Goal: Task Accomplishment & Management: Use online tool/utility

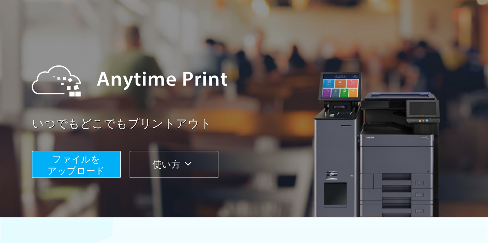
scroll to position [36, 0]
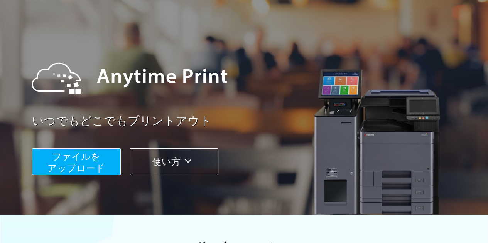
click at [97, 152] on span "ファイルを ​​アップロード" at bounding box center [75, 162] width 57 height 22
click at [100, 157] on button "ファイルを ​​アップロード" at bounding box center [76, 161] width 89 height 27
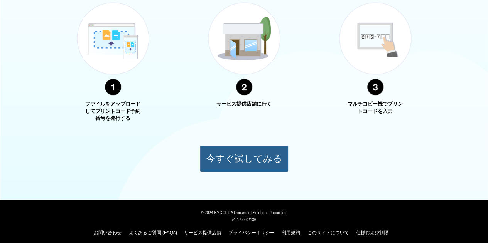
scroll to position [306, 0]
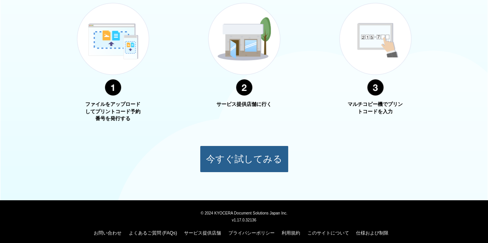
click at [239, 156] on button "今すぐ試してみる" at bounding box center [244, 159] width 89 height 27
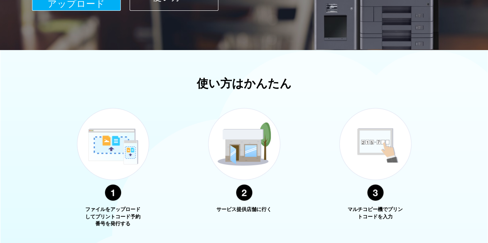
scroll to position [190, 0]
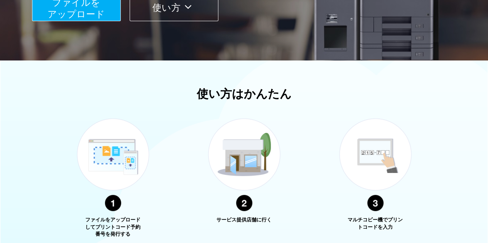
click at [107, 15] on button "ファイルを ​​アップロード" at bounding box center [76, 7] width 89 height 27
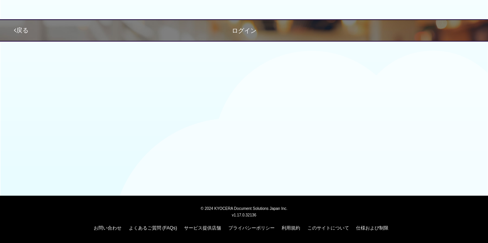
scroll to position [79, 0]
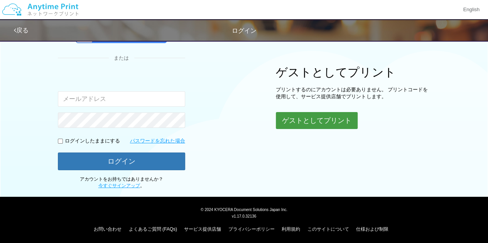
click at [282, 116] on button "ゲストとしてプリント" at bounding box center [317, 120] width 82 height 17
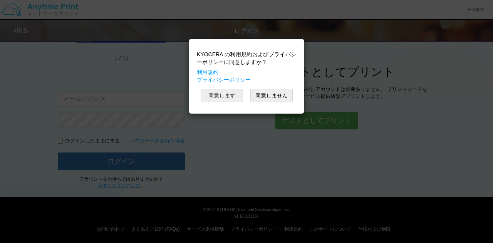
click at [239, 98] on button "同意します" at bounding box center [222, 95] width 42 height 13
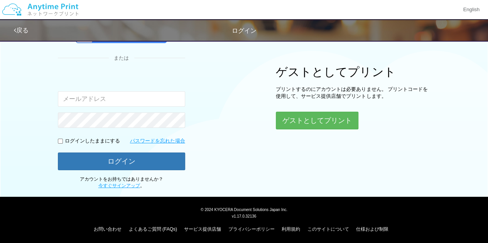
scroll to position [79, 0]
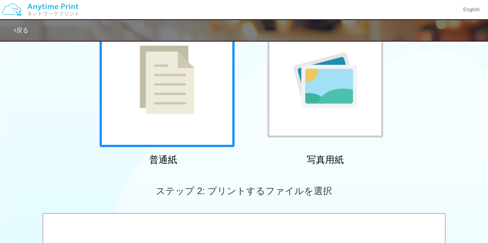
click at [227, 106] on div at bounding box center [166, 79] width 135 height 135
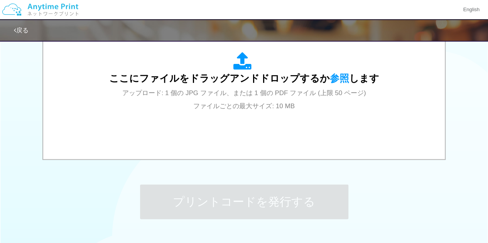
scroll to position [311, 0]
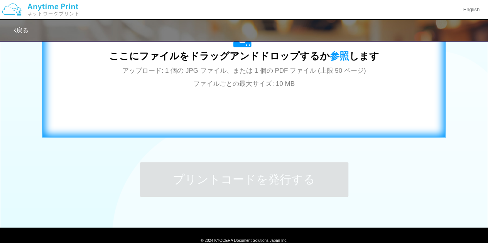
click at [234, 108] on div "ここにファイルをドラッグアンドドロップするか 参照 します アップロード: 1 個の JPG ファイル、または 1 個の PDF ファイル (上限 50 ペー…" at bounding box center [243, 60] width 387 height 140
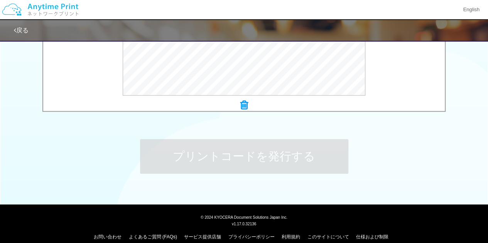
scroll to position [332, 0]
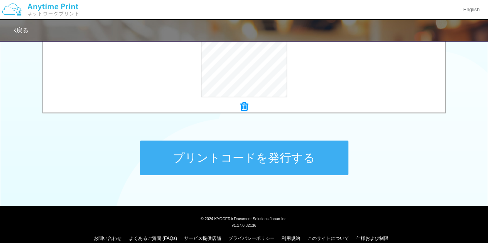
click at [244, 141] on button "プリントコードを発行する" at bounding box center [244, 158] width 208 height 35
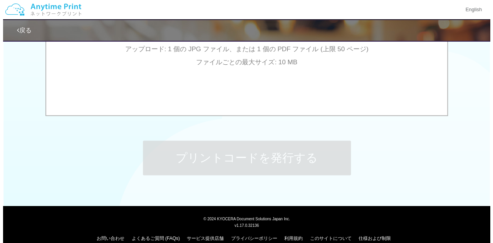
scroll to position [0, 0]
